Goal: Task Accomplishment & Management: Manage account settings

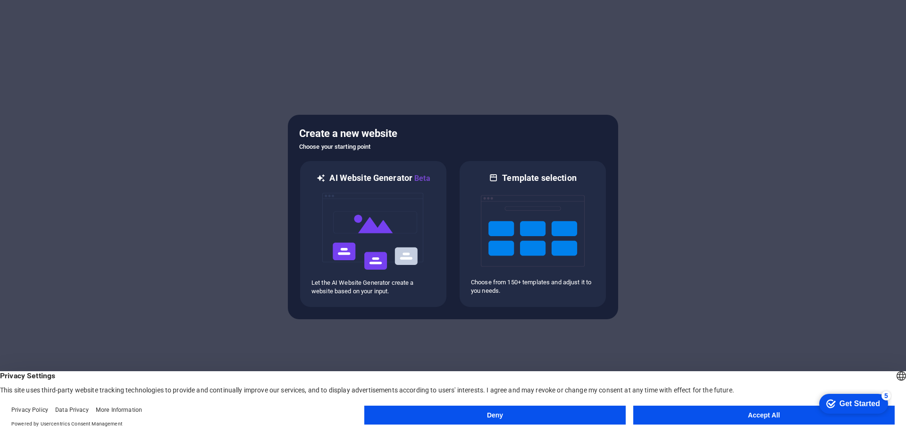
click at [786, 410] on button "Accept All" at bounding box center [765, 415] width 262 height 19
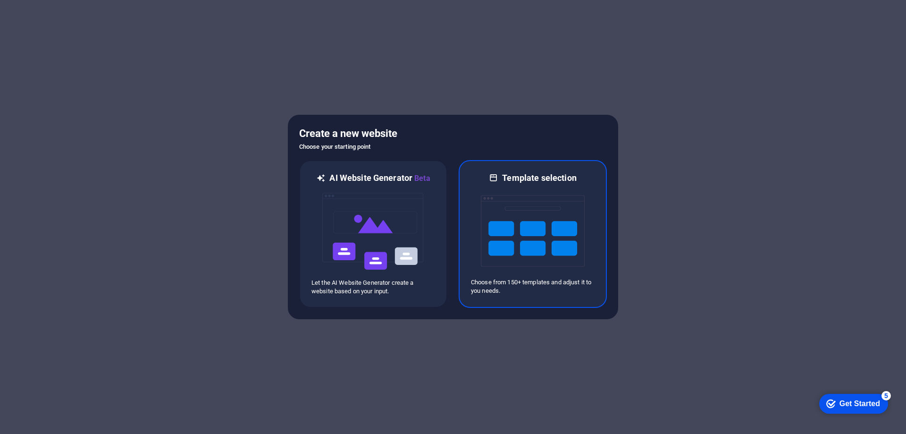
click at [515, 286] on p "Choose from 150+ templates and adjust it to you needs." at bounding box center [533, 286] width 124 height 17
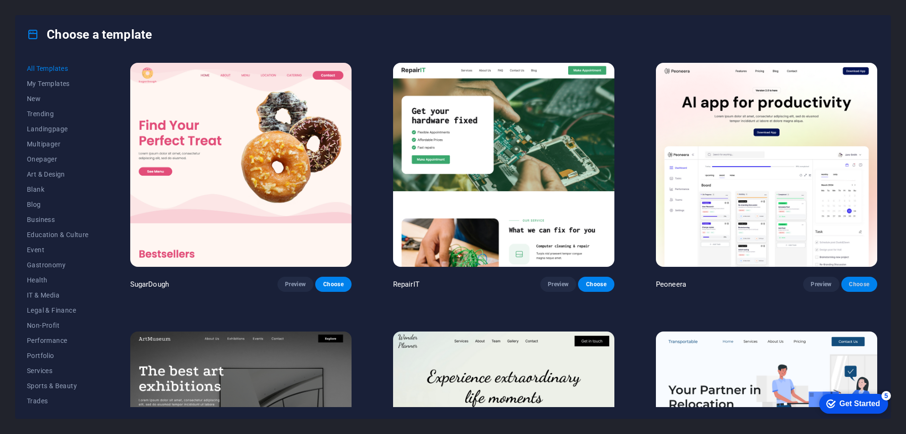
click at [862, 280] on span "Choose" at bounding box center [859, 284] width 21 height 8
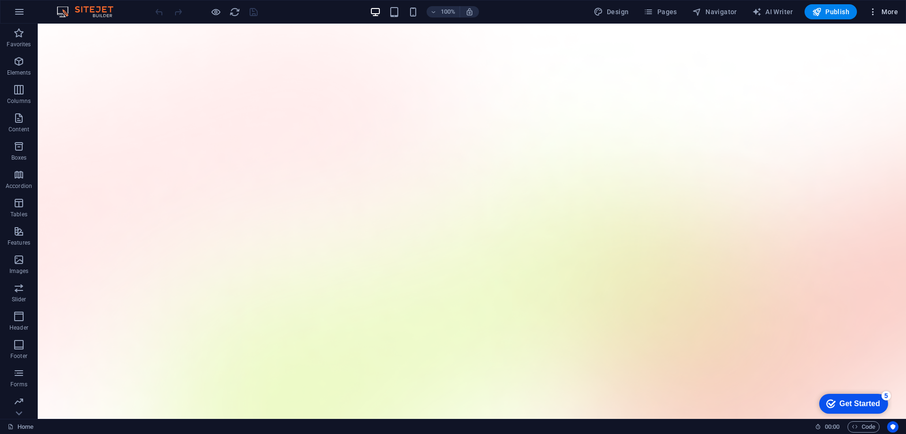
click at [884, 12] on span "More" at bounding box center [884, 11] width 30 height 9
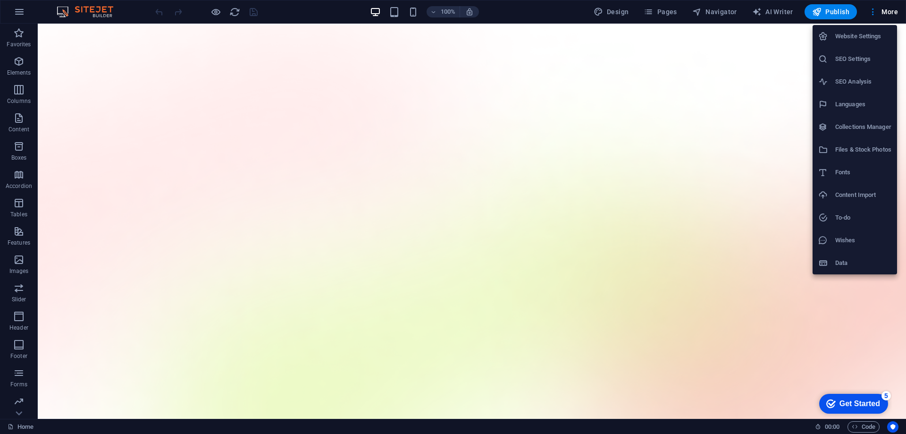
click at [756, 188] on div at bounding box center [453, 217] width 906 height 434
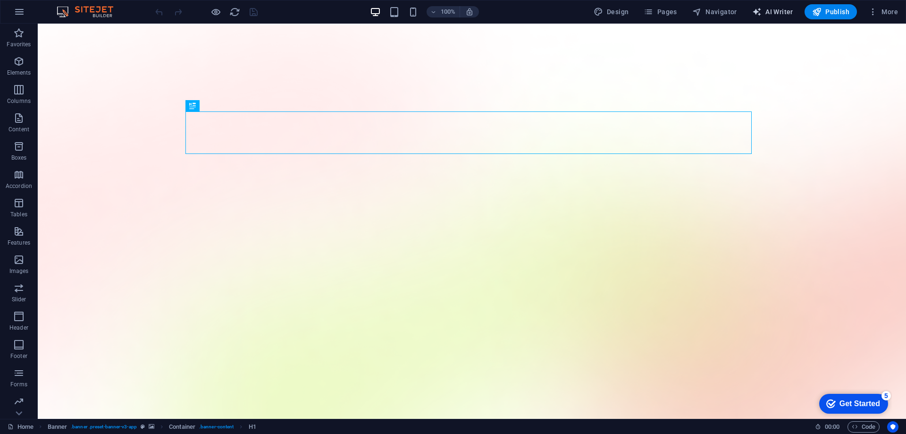
click at [775, 9] on span "AI Writer" at bounding box center [773, 11] width 41 height 9
select select "English"
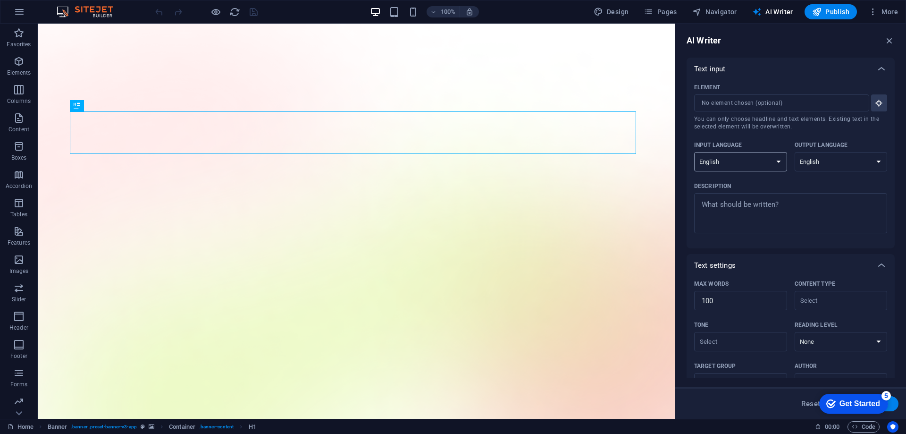
click at [776, 163] on select "Albanian Arabic Armenian Awadhi Azerbaijani Bashkir Basque Belarusian Bengali B…" at bounding box center [740, 161] width 93 height 19
click at [776, 162] on select "Albanian Arabic Armenian Awadhi Azerbaijani Bashkir Basque Belarusian Bengali B…" at bounding box center [740, 161] width 93 height 19
click at [764, 9] on span "AI Writer" at bounding box center [773, 11] width 41 height 9
click at [724, 11] on span "Navigator" at bounding box center [715, 11] width 45 height 9
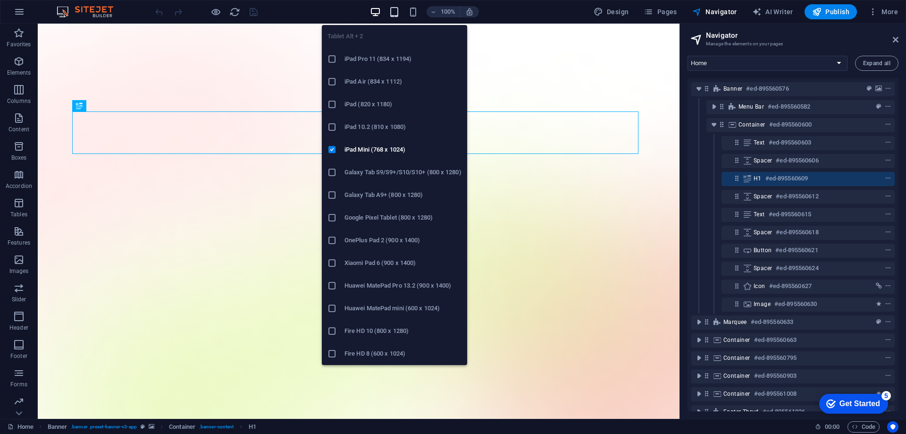
click at [397, 13] on icon "button" at bounding box center [394, 12] width 11 height 11
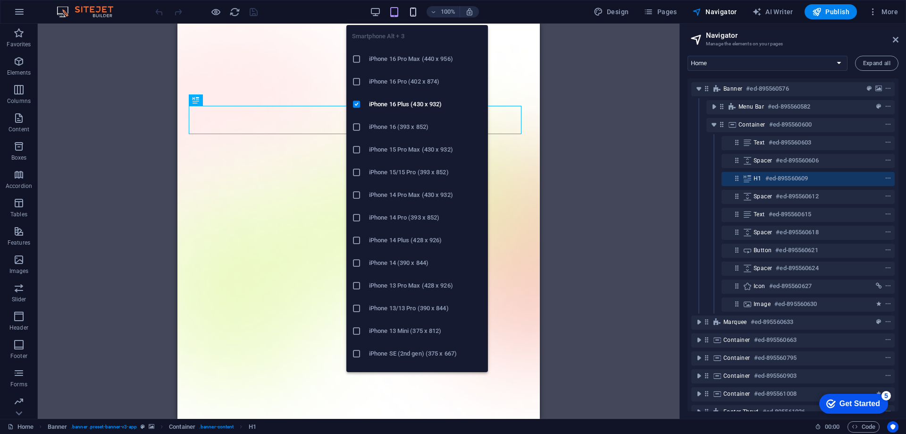
click at [412, 12] on icon "button" at bounding box center [413, 12] width 11 height 11
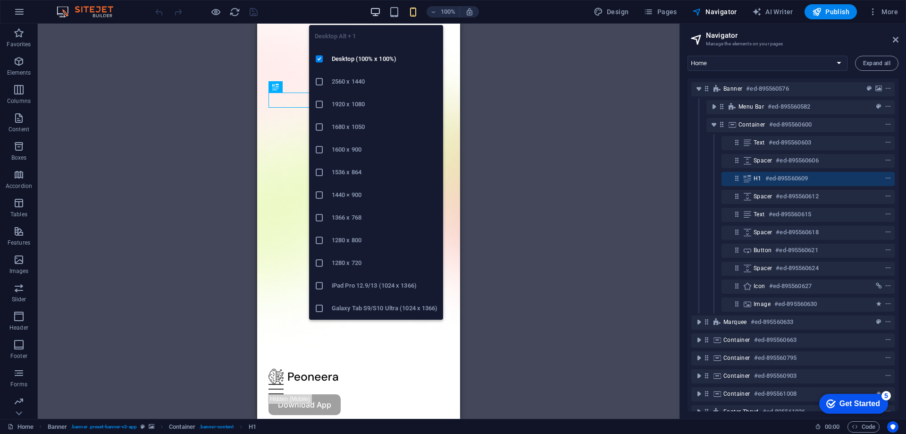
click at [375, 11] on icon "button" at bounding box center [375, 12] width 11 height 11
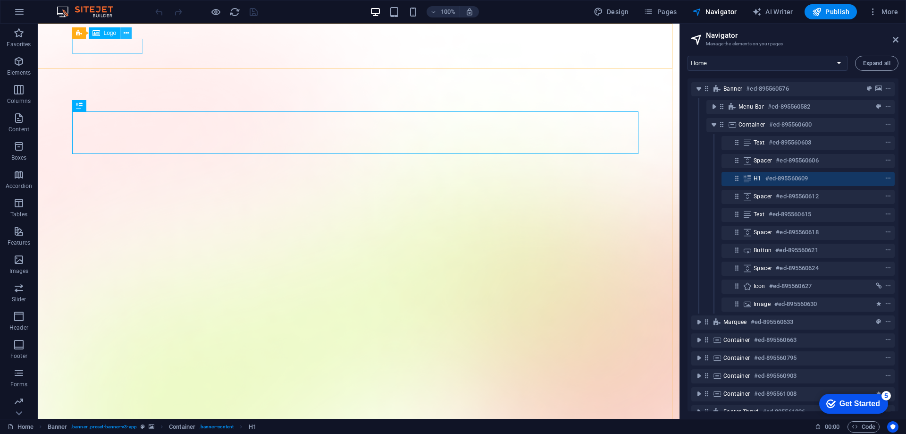
click at [127, 35] on icon at bounding box center [126, 33] width 5 height 10
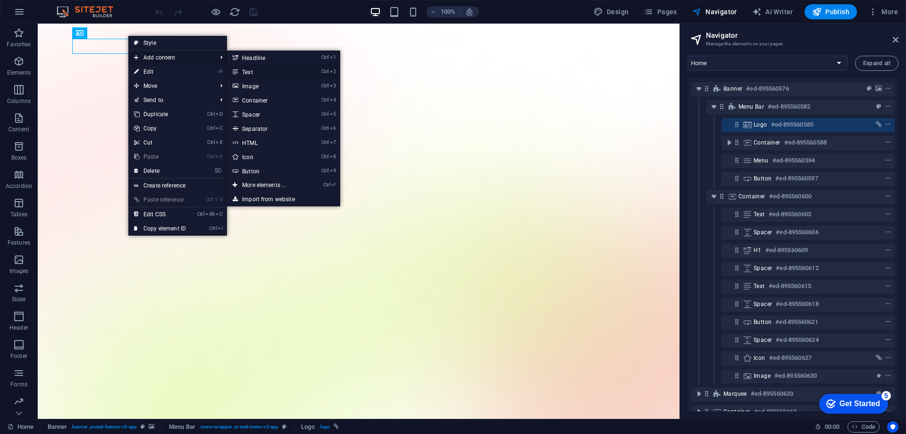
click at [261, 73] on link "Ctrl 2 Text" at bounding box center [266, 72] width 78 height 14
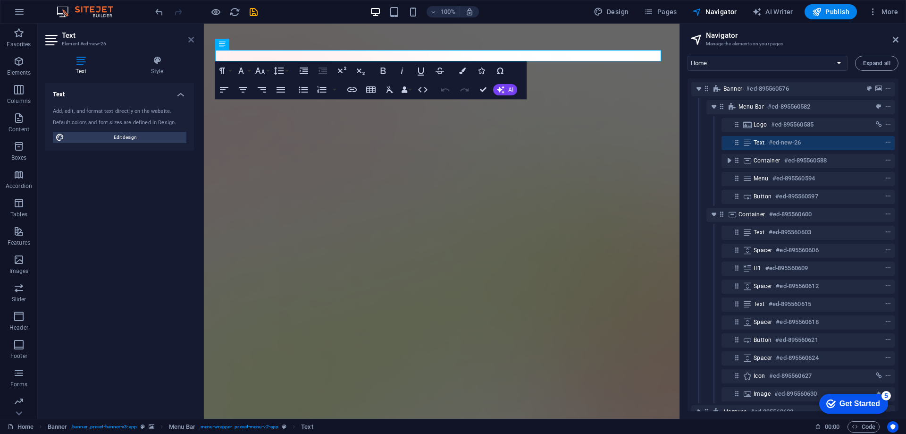
click at [193, 39] on icon at bounding box center [191, 40] width 6 height 8
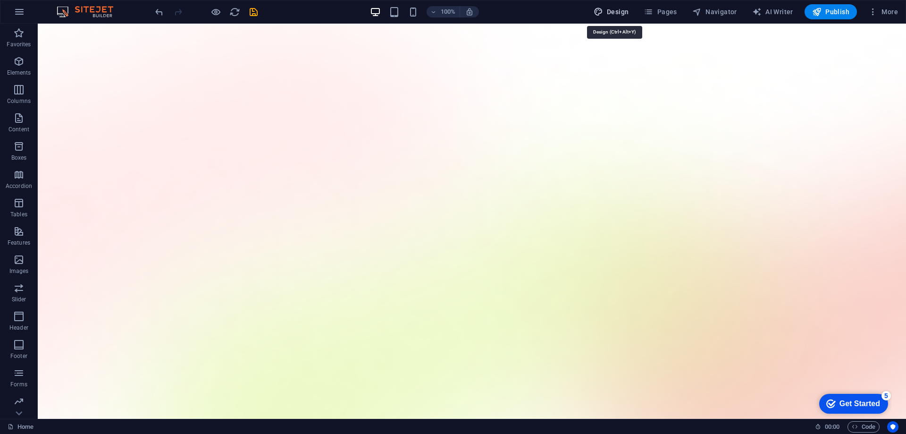
click at [612, 14] on span "Design" at bounding box center [611, 11] width 35 height 9
select select "600"
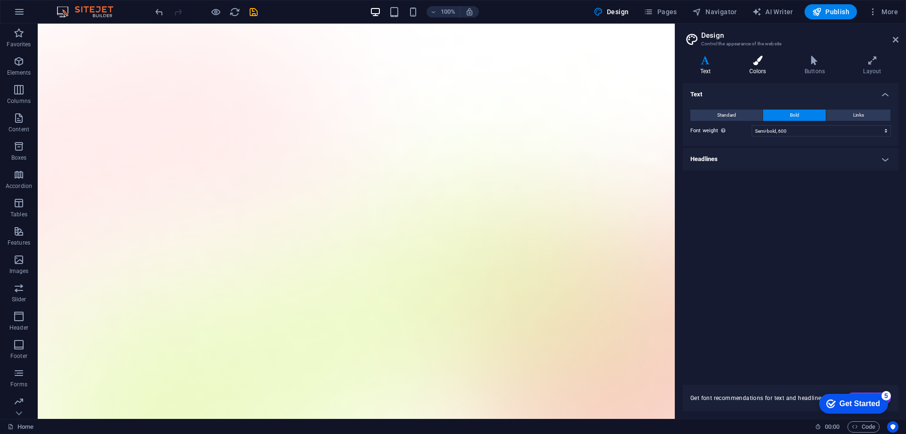
click at [757, 65] on icon at bounding box center [757, 60] width 51 height 9
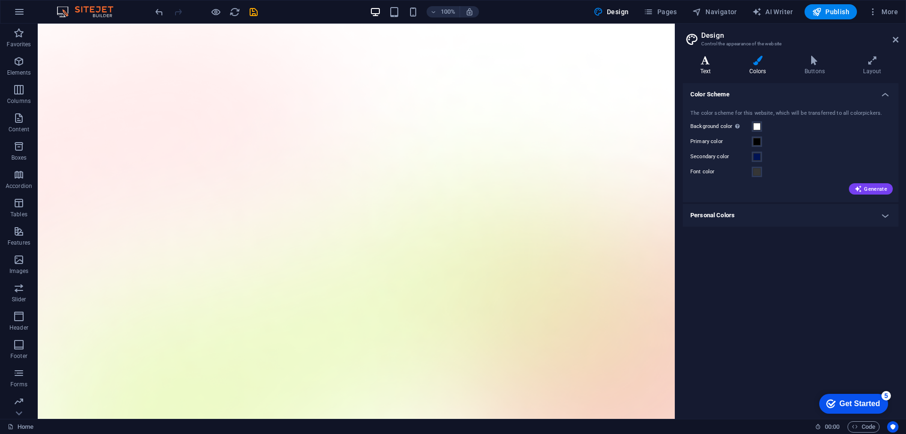
click at [701, 63] on icon at bounding box center [705, 60] width 45 height 9
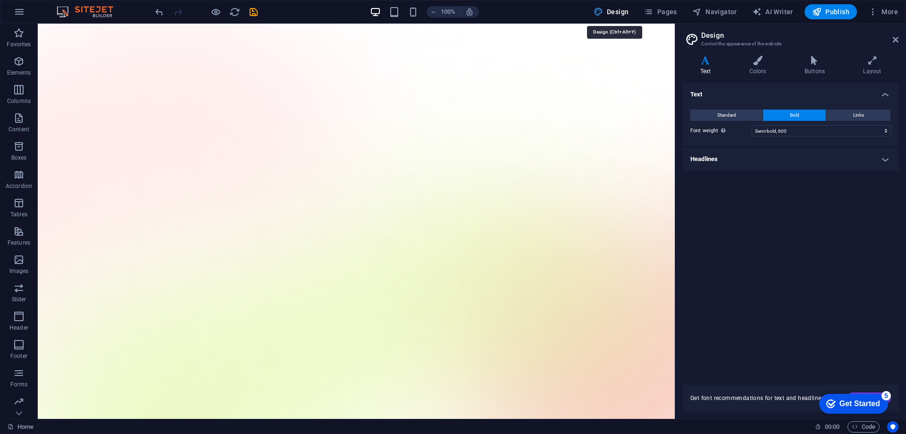
click at [603, 8] on icon "button" at bounding box center [598, 11] width 9 height 9
click at [657, 12] on span "Pages" at bounding box center [660, 11] width 33 height 9
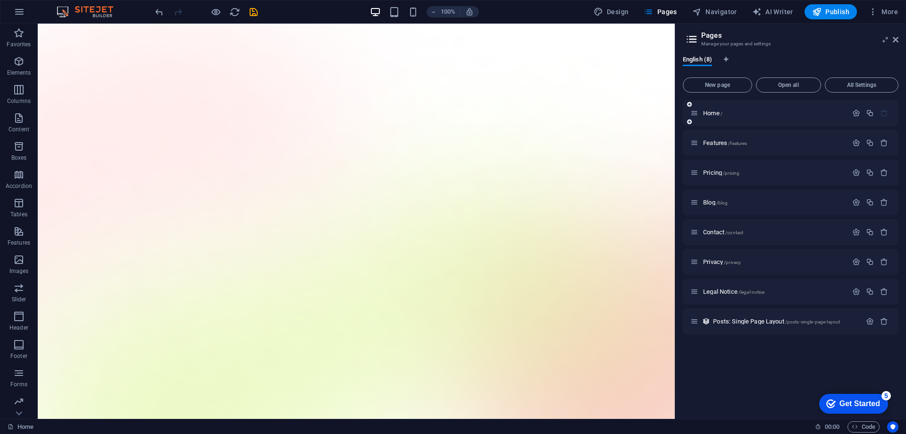
click at [728, 117] on div "Home /" at bounding box center [769, 113] width 157 height 11
click at [753, 145] on p "Features /features" at bounding box center [774, 143] width 142 height 6
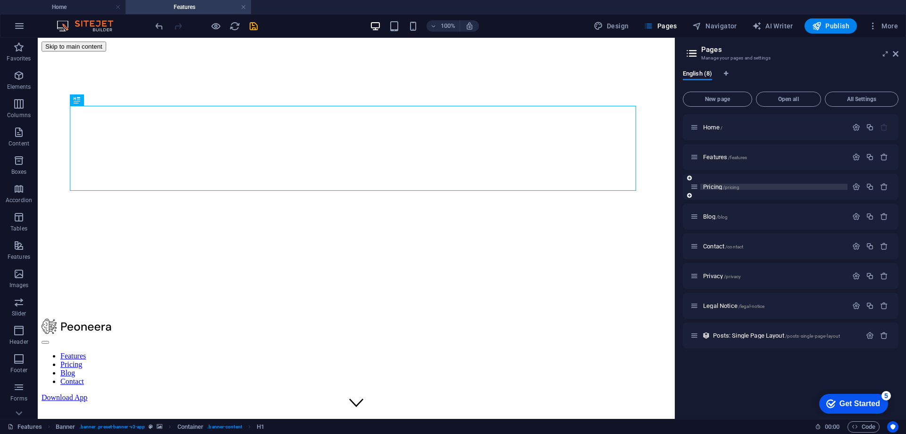
click at [751, 188] on p "Pricing /pricing" at bounding box center [774, 187] width 142 height 6
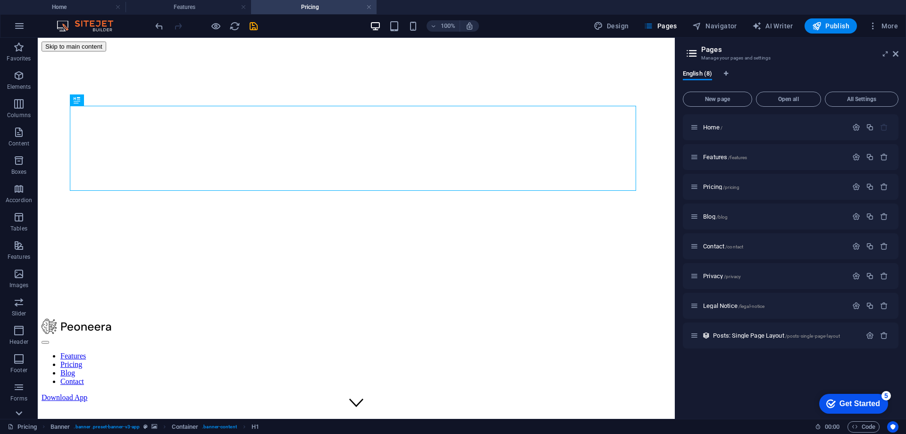
click at [26, 411] on div at bounding box center [19, 412] width 38 height 11
click at [18, 43] on icon at bounding box center [19, 43] width 7 height 4
click at [196, 9] on h4 "Features" at bounding box center [189, 7] width 126 height 10
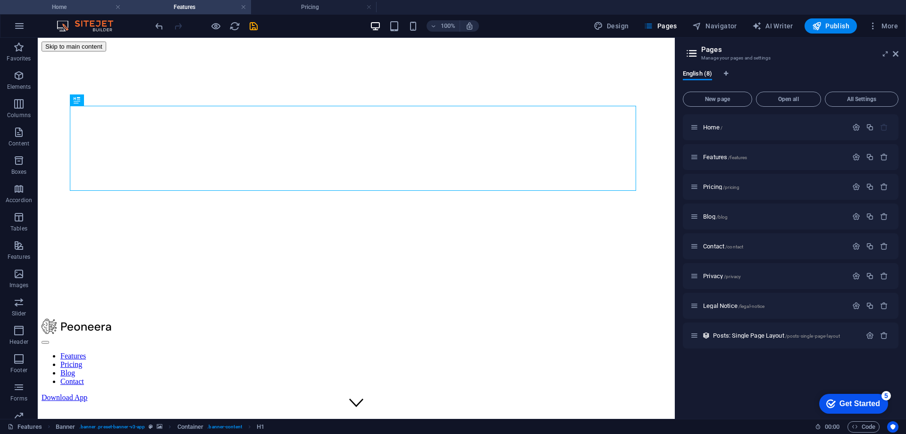
click at [73, 4] on h4 "Home" at bounding box center [63, 7] width 126 height 10
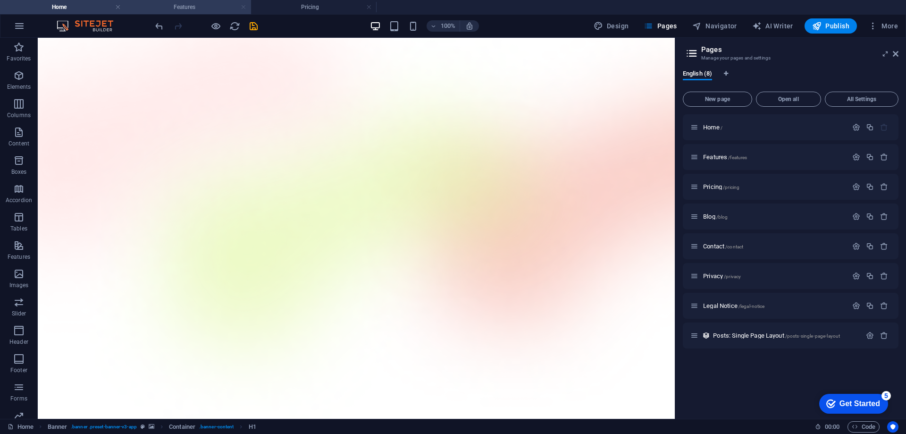
click at [246, 7] on link at bounding box center [244, 7] width 6 height 9
click at [244, 7] on link at bounding box center [244, 7] width 6 height 9
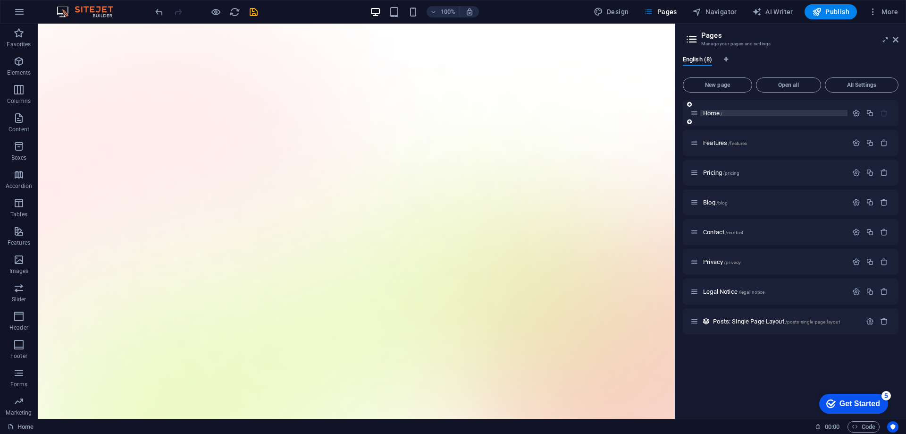
click at [724, 114] on p "Home /" at bounding box center [774, 113] width 142 height 6
click at [721, 143] on span "Features /features" at bounding box center [725, 142] width 44 height 7
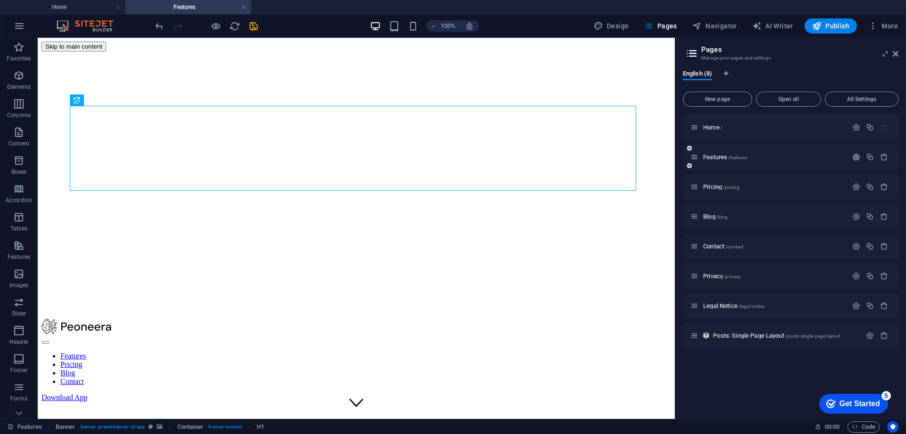
click at [859, 158] on icon "button" at bounding box center [857, 157] width 8 height 8
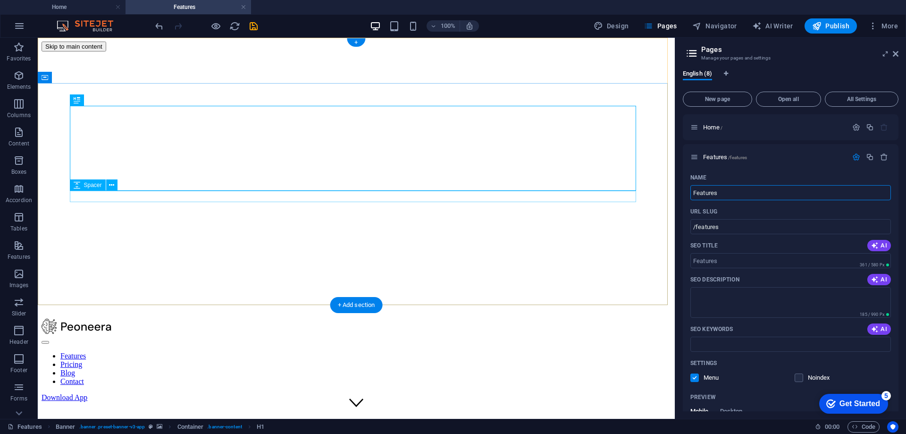
drag, startPoint x: 761, startPoint y: 233, endPoint x: 539, endPoint y: 193, distance: 225.1
click at [740, 198] on input "Features" at bounding box center [791, 192] width 201 height 15
drag, startPoint x: 780, startPoint y: 229, endPoint x: 596, endPoint y: 187, distance: 188.7
type input "G"
type input "/g"
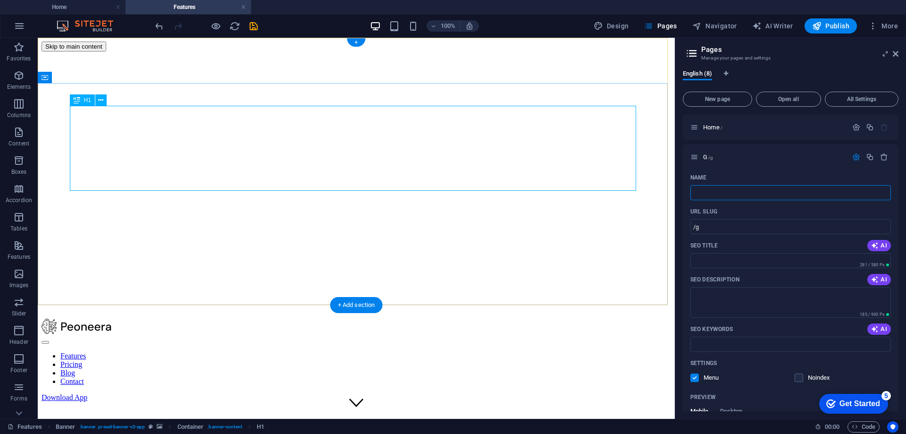
type input "/"
type input "Пе"
type input "П"
type input "Пе"
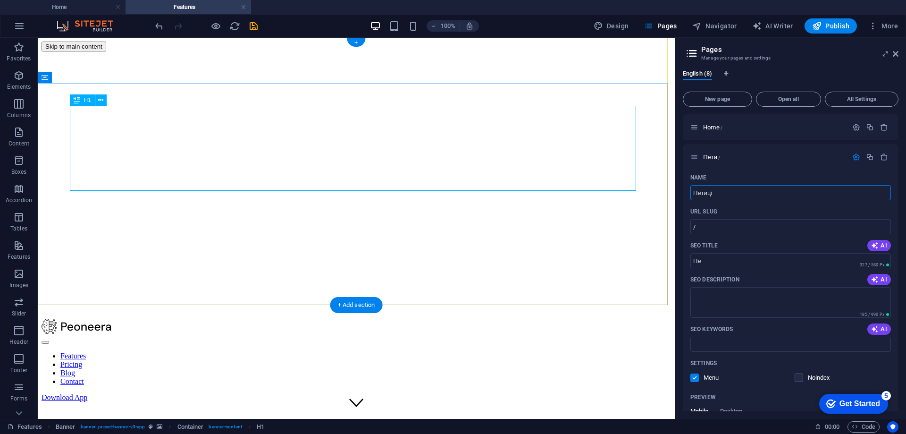
type input "Петиції"
type input "Пети"
type input "Петиції"
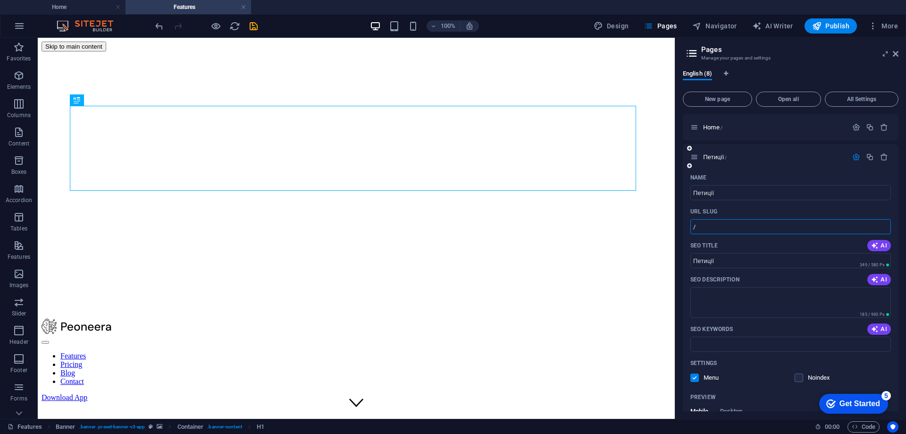
click at [764, 228] on input "/" at bounding box center [791, 226] width 201 height 15
click at [760, 267] on input "Петиції" at bounding box center [791, 260] width 201 height 15
click at [759, 342] on input "SEO Keywords" at bounding box center [791, 344] width 201 height 15
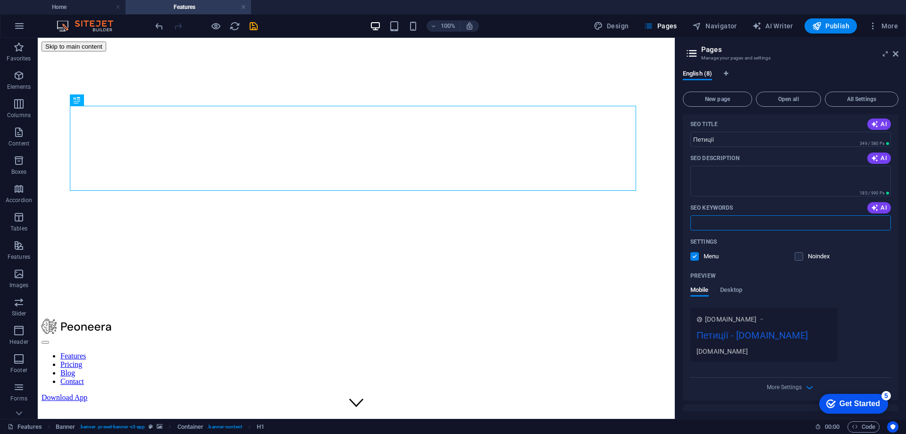
scroll to position [117, 0]
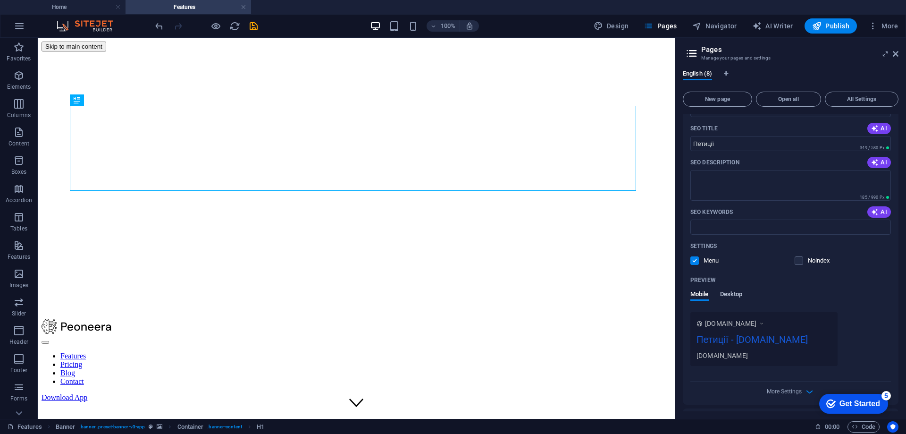
click at [734, 295] on span "Desktop" at bounding box center [731, 294] width 23 height 13
click at [693, 295] on span "Mobile" at bounding box center [700, 294] width 18 height 13
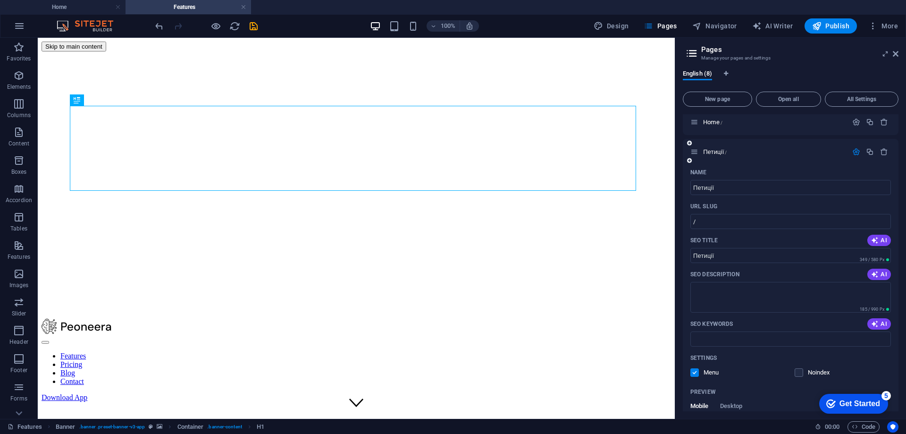
scroll to position [0, 0]
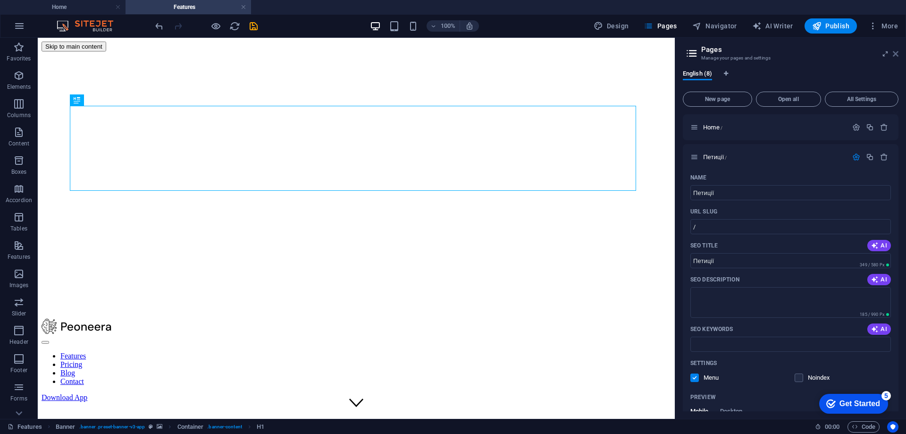
click at [896, 51] on icon at bounding box center [896, 54] width 6 height 8
